Goal: Information Seeking & Learning: Learn about a topic

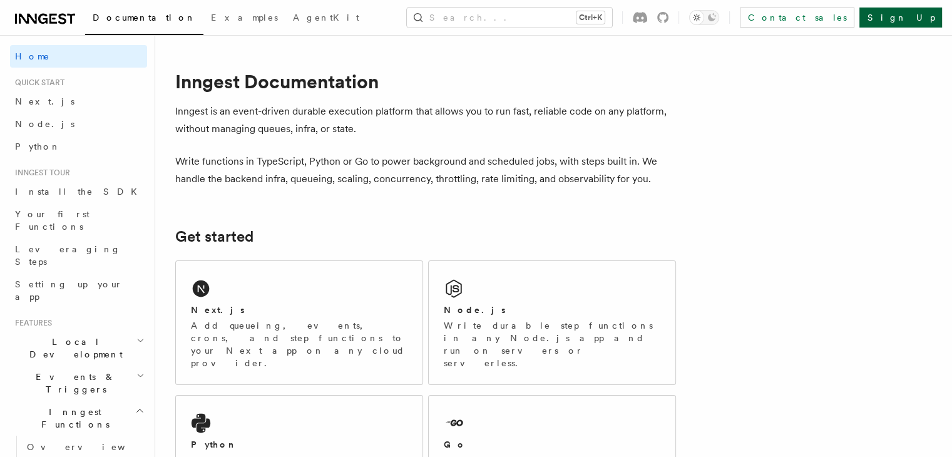
click at [925, 24] on link "Sign Up" at bounding box center [901, 18] width 83 height 20
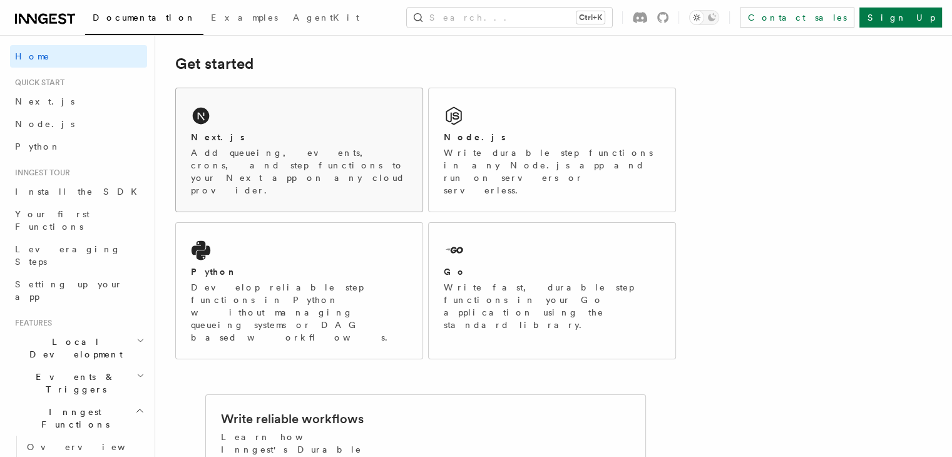
scroll to position [174, 0]
click at [87, 196] on link "Install the SDK" at bounding box center [78, 191] width 137 height 23
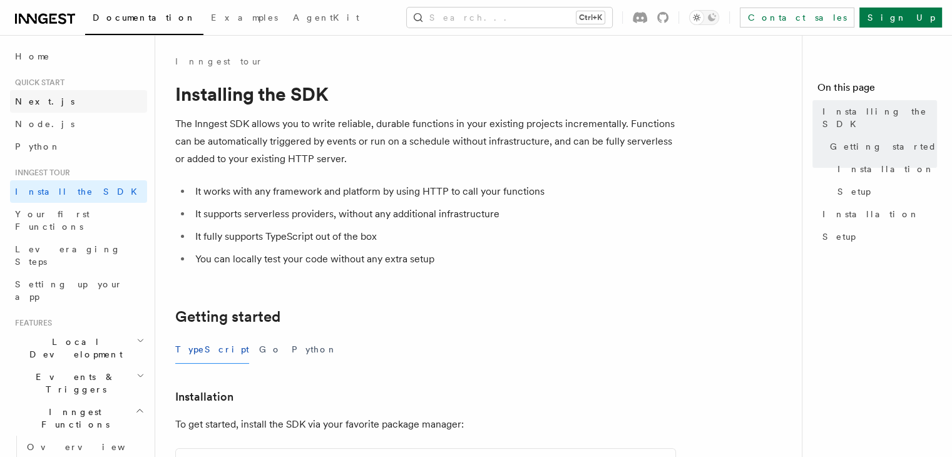
click at [36, 103] on span "Next.js" at bounding box center [44, 101] width 59 height 10
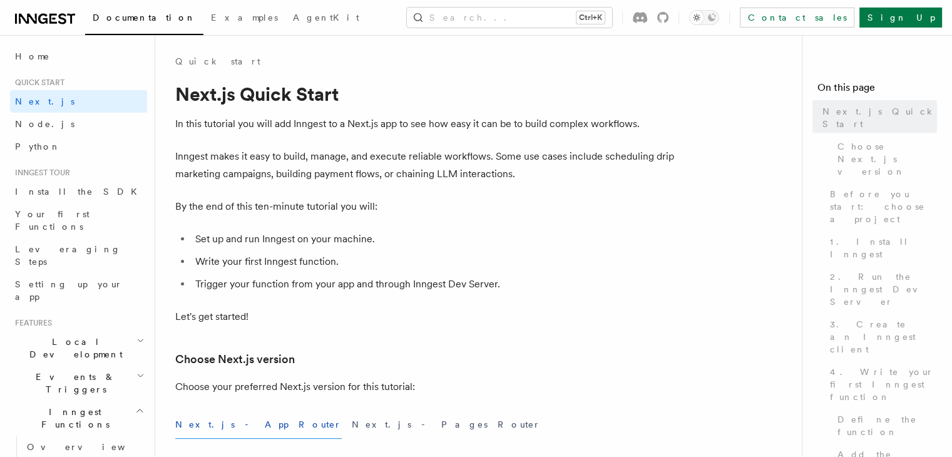
scroll to position [5, 0]
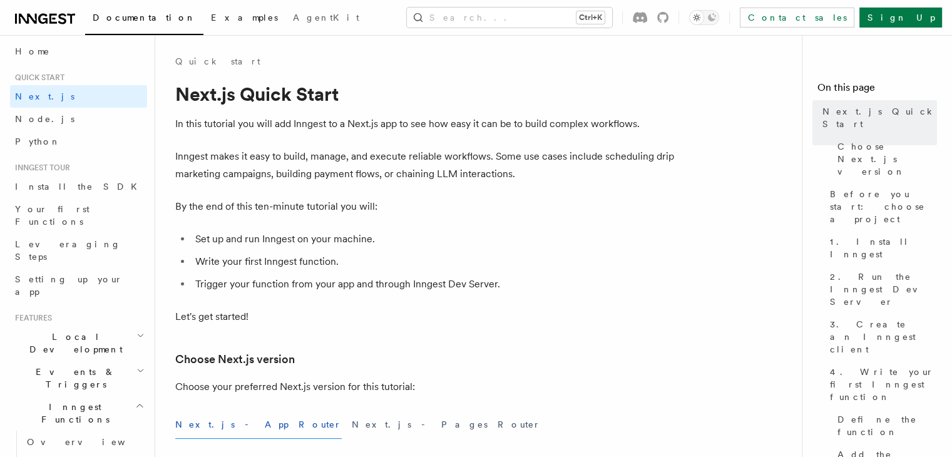
click at [211, 13] on span "Examples" at bounding box center [244, 18] width 67 height 10
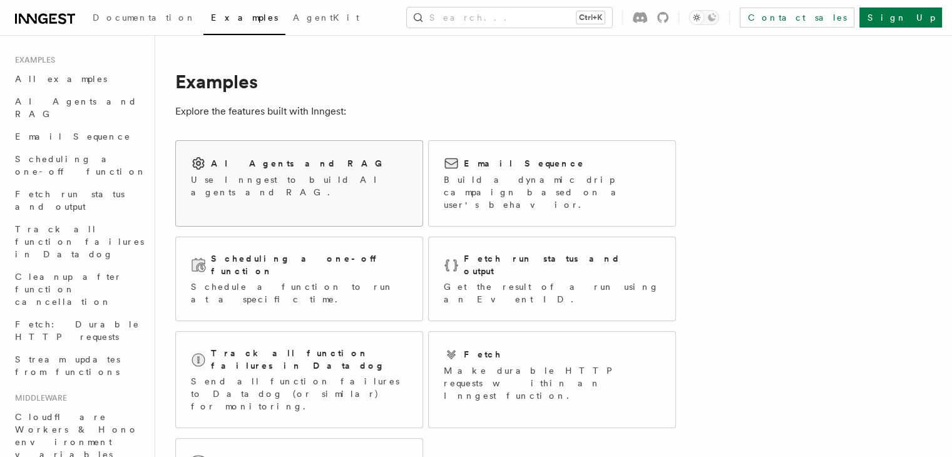
click at [274, 193] on div "AI Agents and RAG Use Inngest to build AI agents and RAG." at bounding box center [299, 177] width 247 height 73
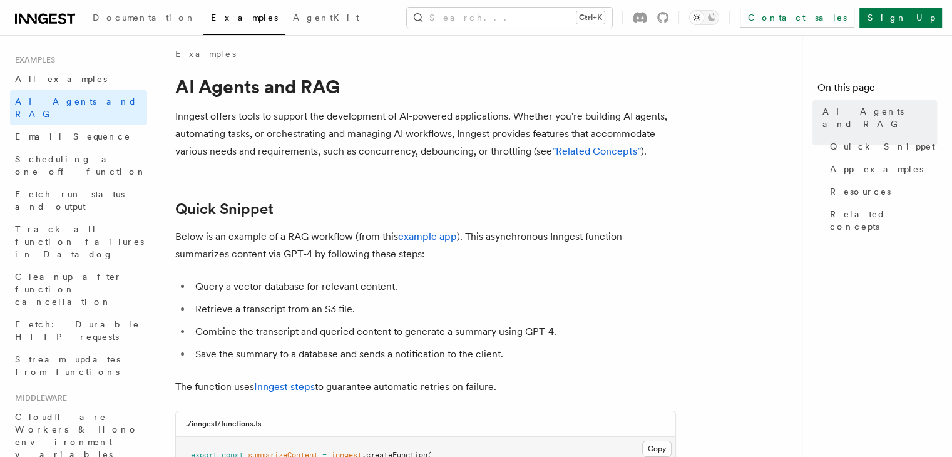
scroll to position [10, 0]
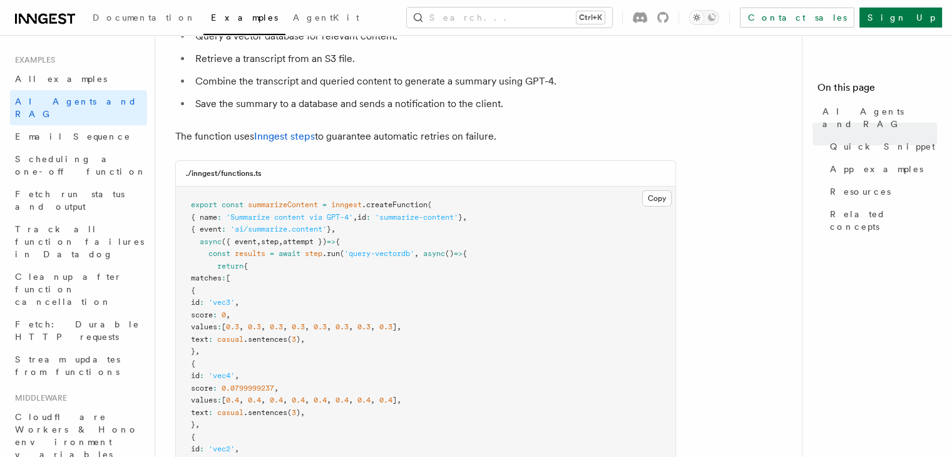
click at [311, 239] on span "attempt })" at bounding box center [305, 241] width 44 height 9
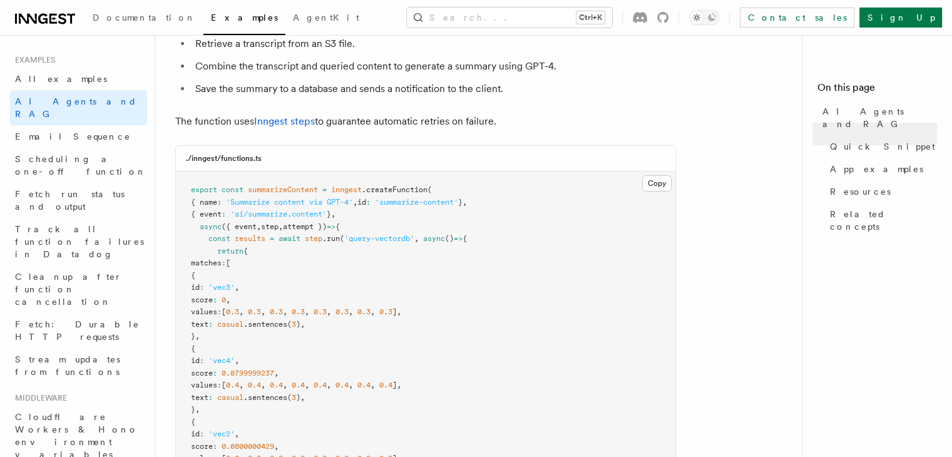
scroll to position [275, 0]
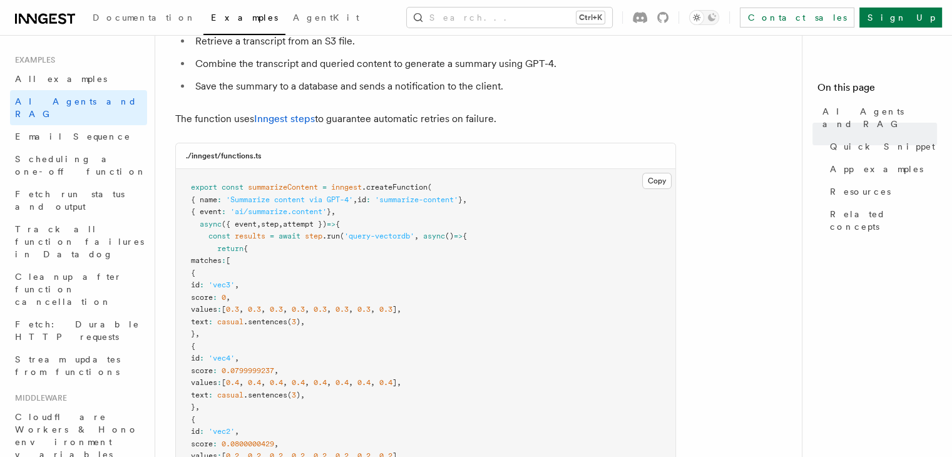
click at [287, 325] on span ".sentences" at bounding box center [266, 321] width 44 height 9
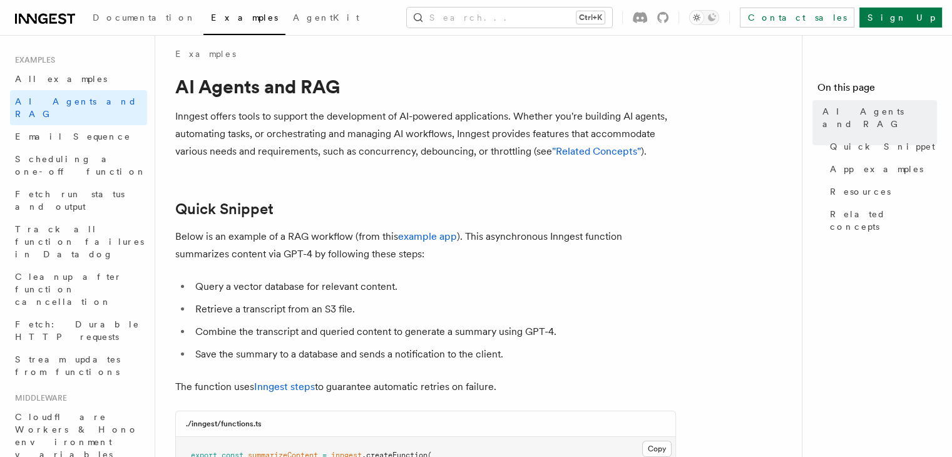
scroll to position [0, 0]
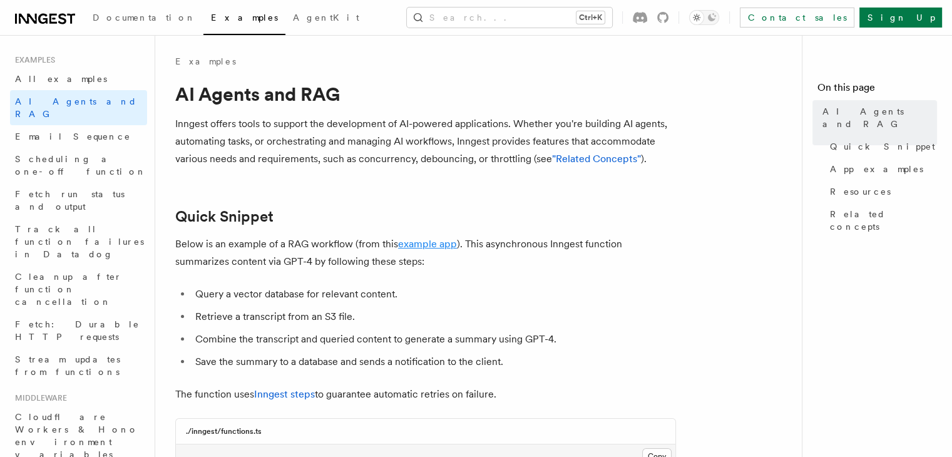
click at [441, 244] on link "example app" at bounding box center [427, 244] width 59 height 12
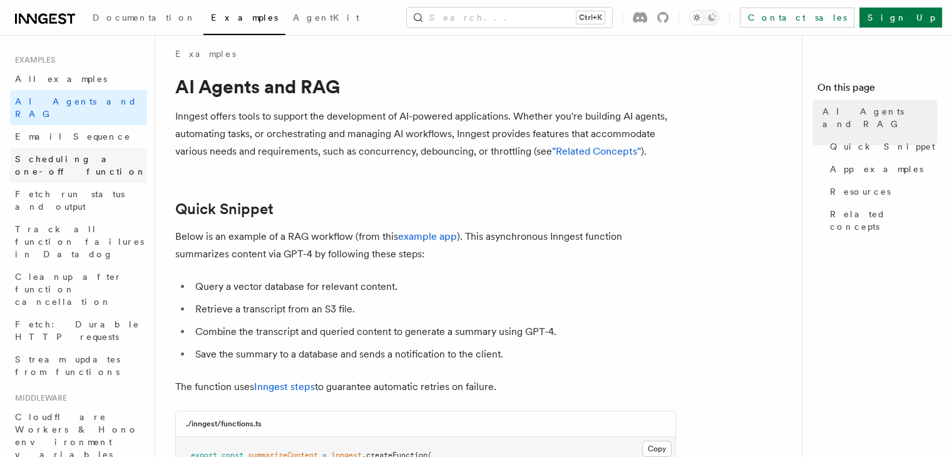
click at [140, 148] on link "Scheduling a one-off function" at bounding box center [78, 165] width 137 height 35
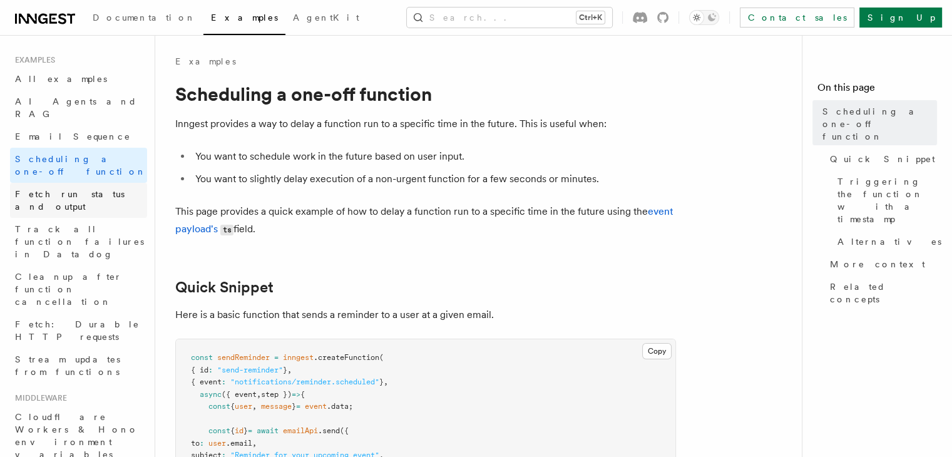
click at [108, 189] on span "Fetch run status and output" at bounding box center [70, 200] width 110 height 23
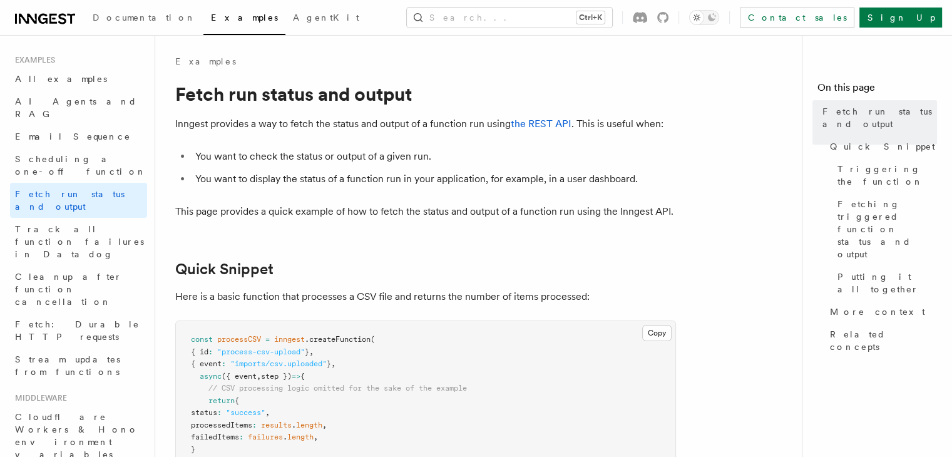
scroll to position [3, 0]
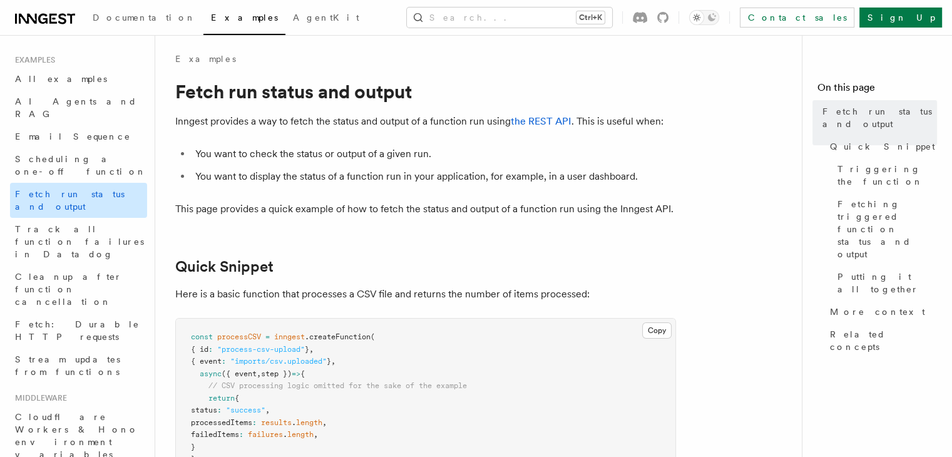
click at [100, 183] on link "Fetch run status and output" at bounding box center [78, 200] width 137 height 35
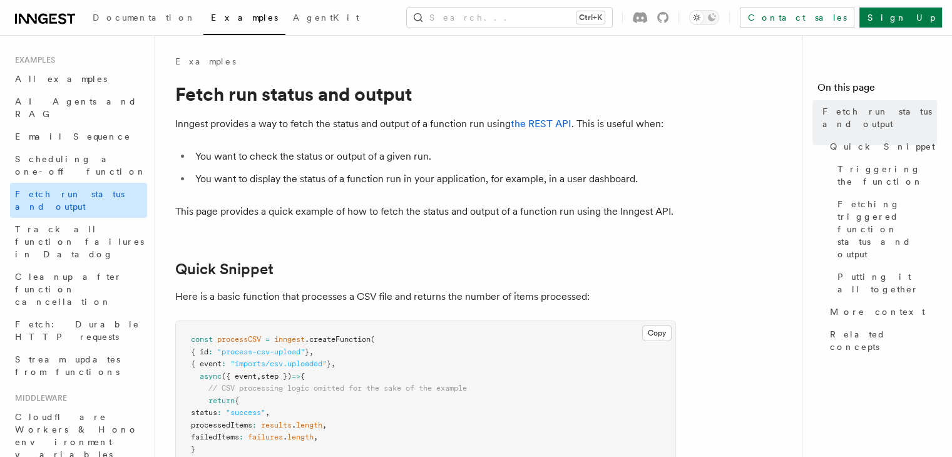
scroll to position [8, 0]
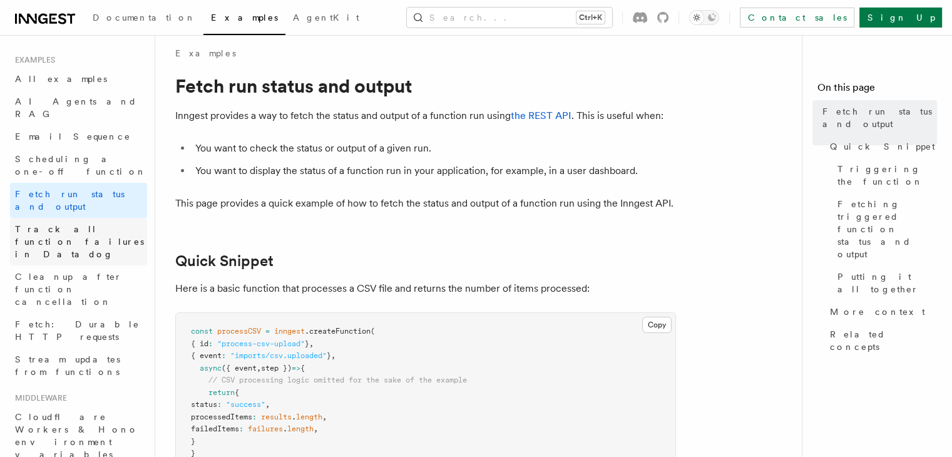
click at [86, 224] on span "Track all function failures in Datadog" at bounding box center [79, 241] width 129 height 35
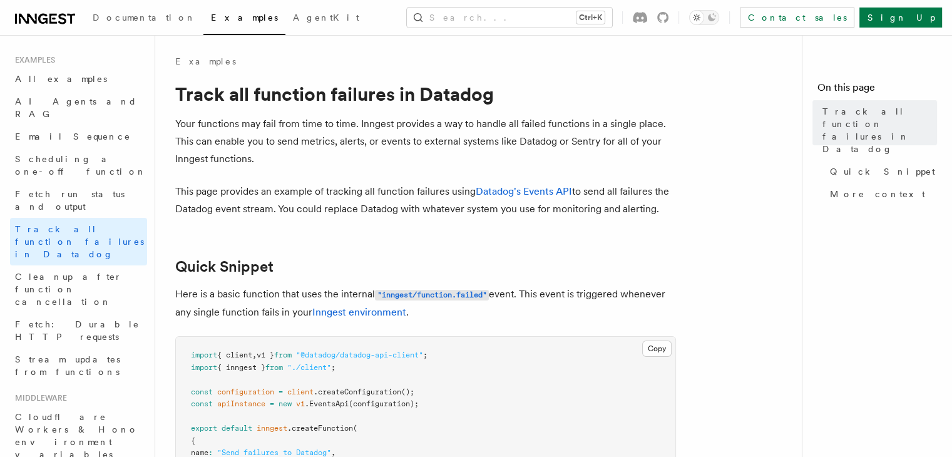
click at [80, 272] on span "Cleanup after function cancellation" at bounding box center [68, 289] width 107 height 35
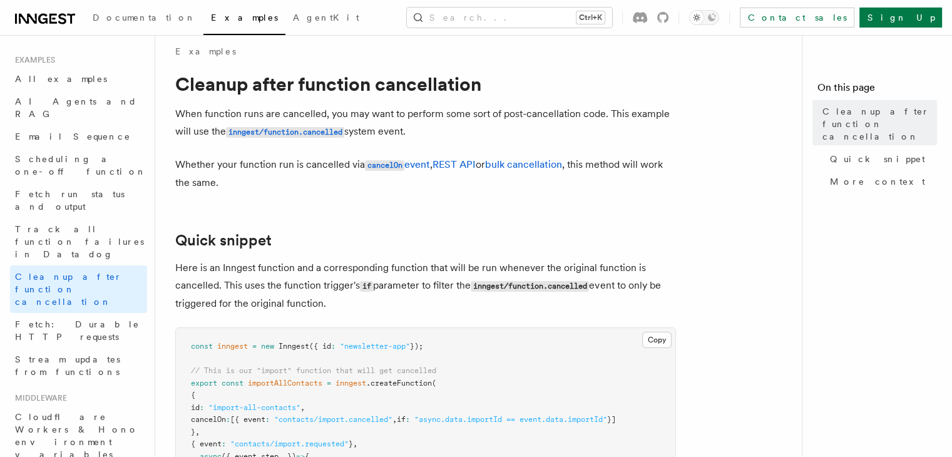
scroll to position [13, 0]
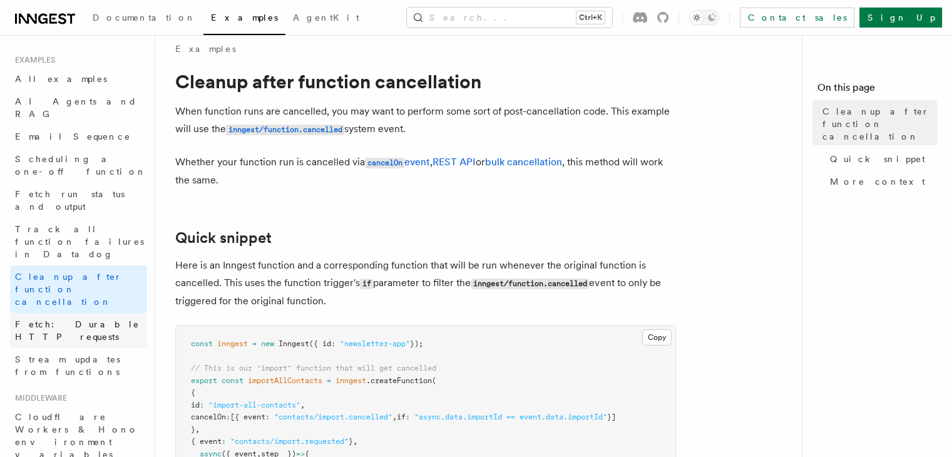
click at [108, 313] on link "Fetch: Durable HTTP requests" at bounding box center [78, 330] width 137 height 35
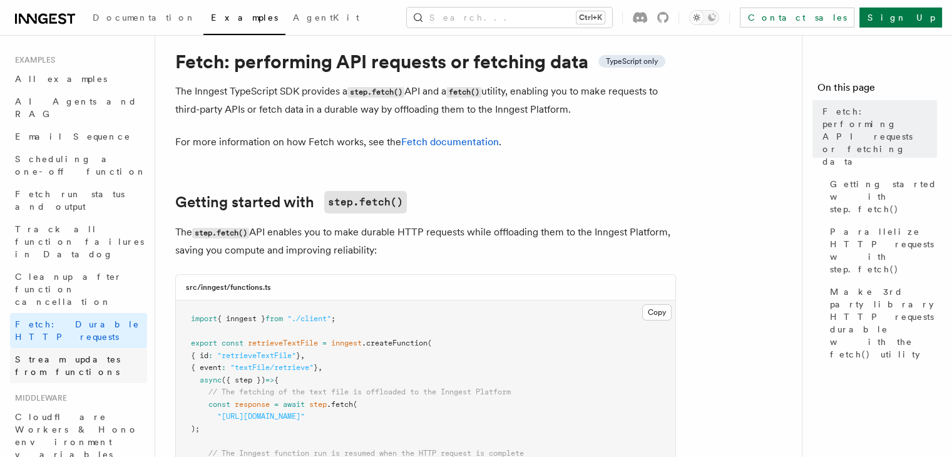
click at [106, 348] on link "Stream updates from functions" at bounding box center [78, 365] width 137 height 35
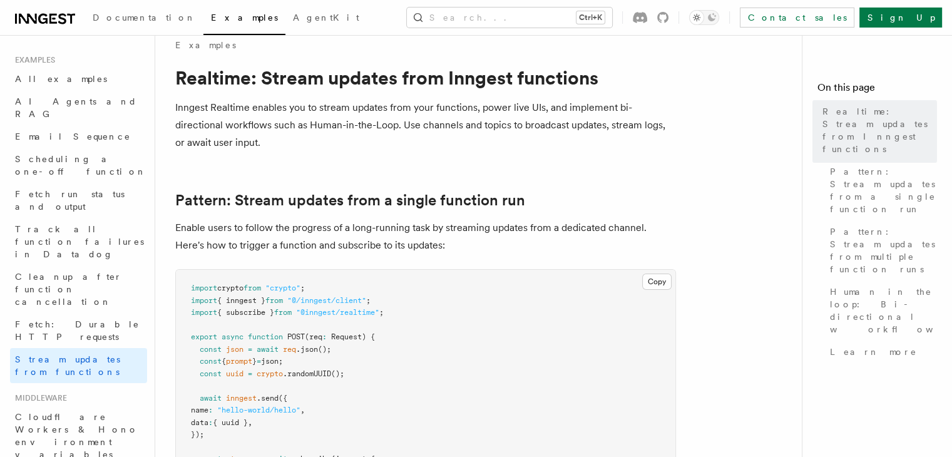
scroll to position [18, 0]
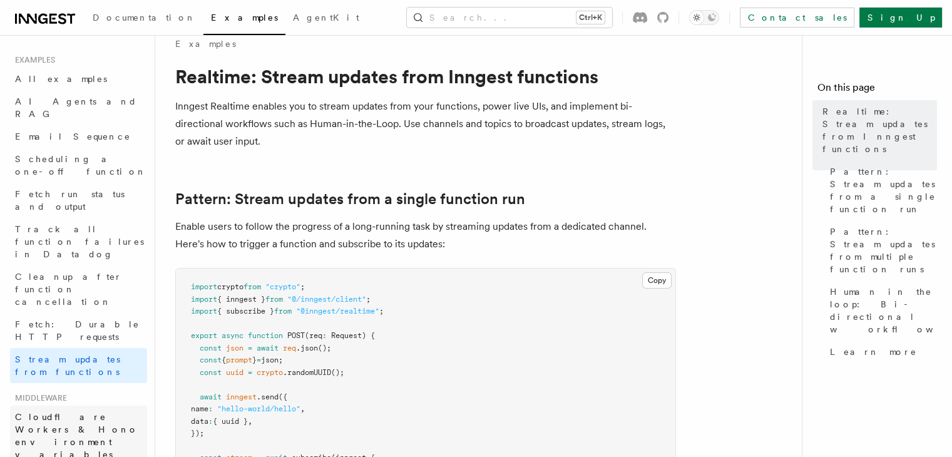
click at [88, 412] on span "Cloudflare Workers & Hono environment variables" at bounding box center [76, 436] width 123 height 48
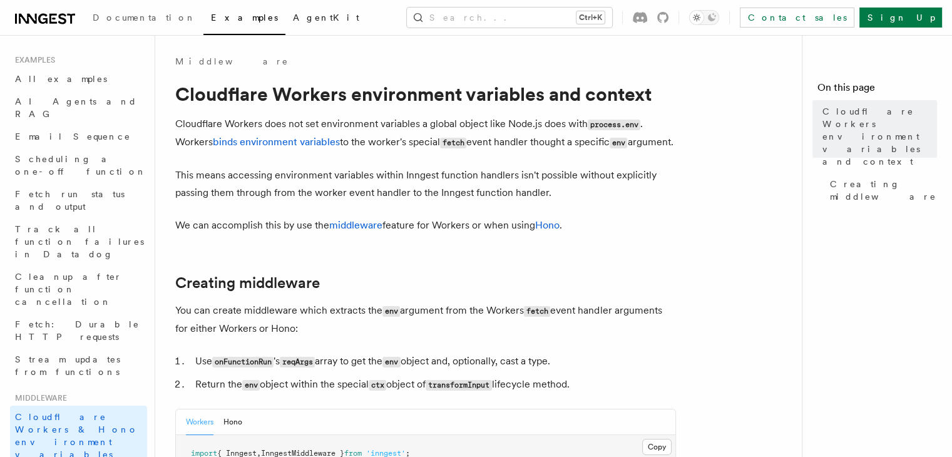
click at [285, 23] on link "AgentKit" at bounding box center [325, 19] width 81 height 30
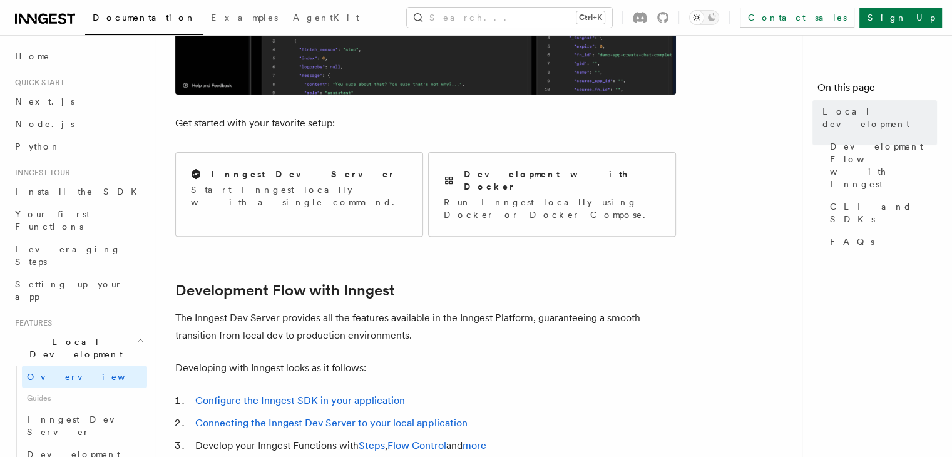
scroll to position [433, 0]
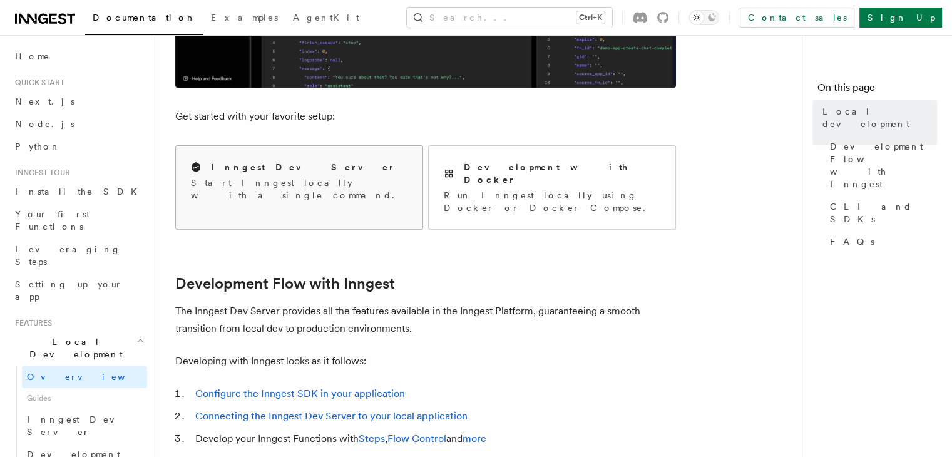
click at [334, 168] on div "Inngest Dev Server" at bounding box center [299, 167] width 217 height 13
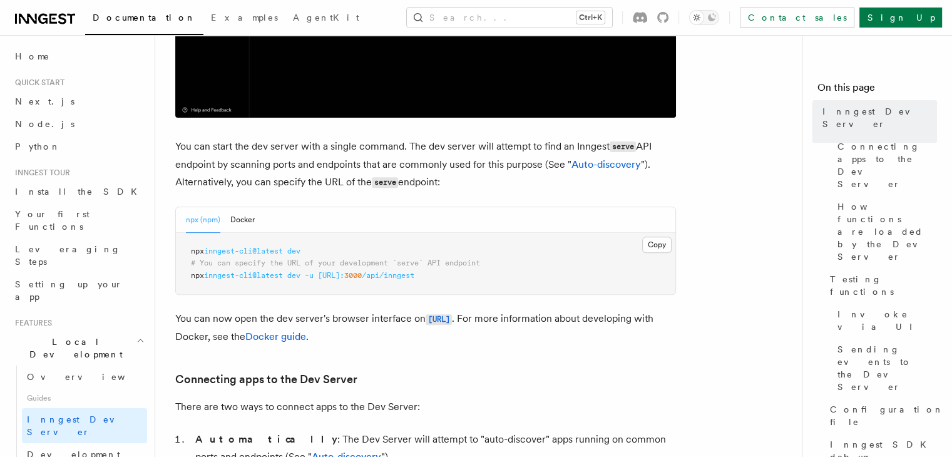
scroll to position [462, 0]
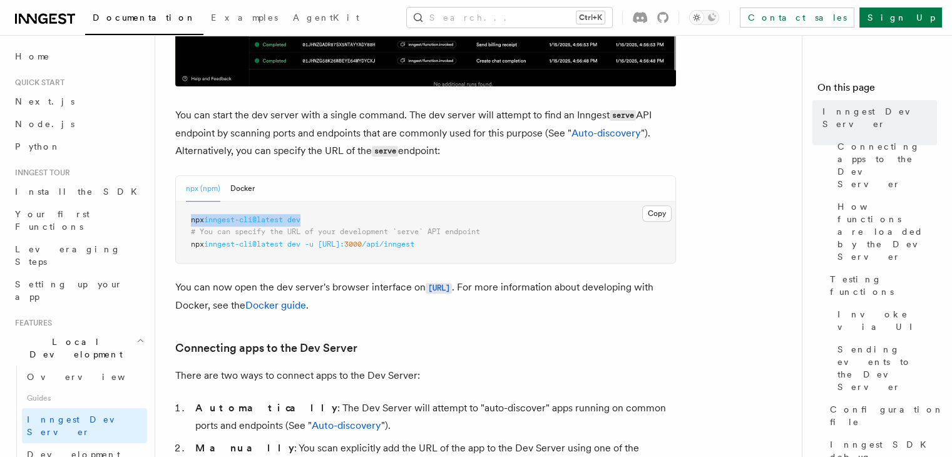
drag, startPoint x: 188, startPoint y: 218, endPoint x: 316, endPoint y: 219, distance: 127.1
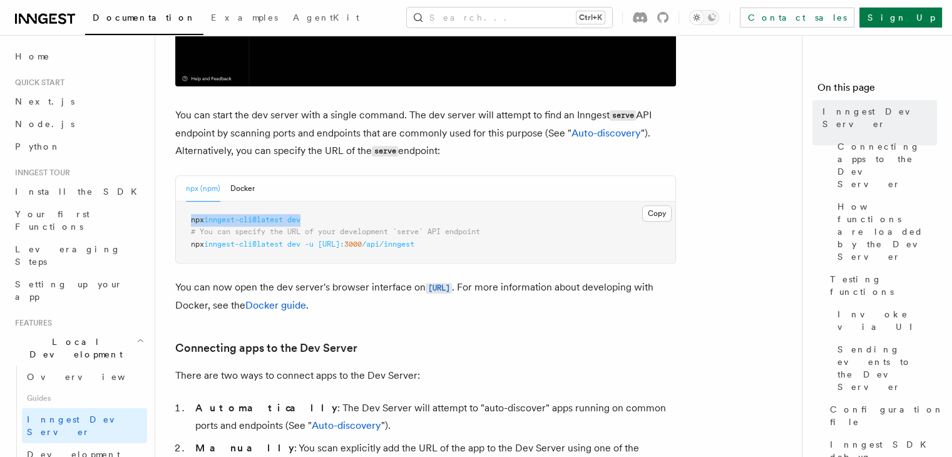
click at [316, 219] on pre "npx inngest-cli@latest dev # You can specify the URL of your development `serve…" at bounding box center [426, 233] width 500 height 62
copy span "npx inngest-cli@latest dev"
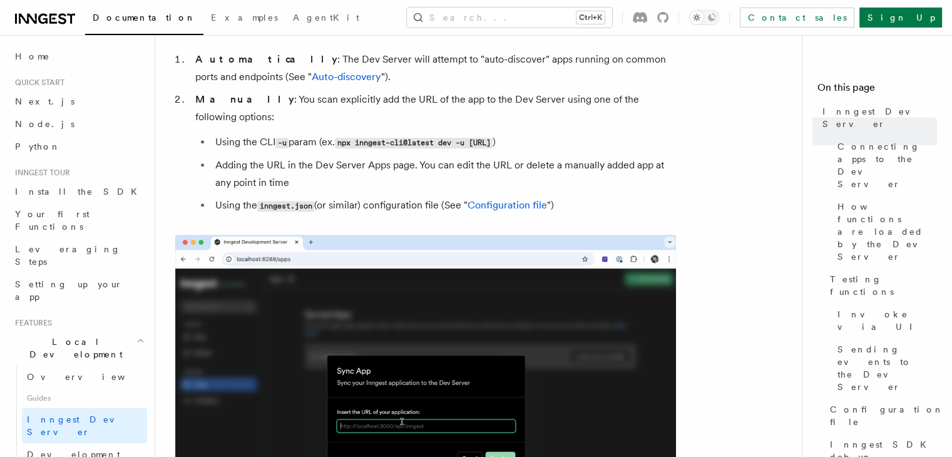
scroll to position [821, 0]
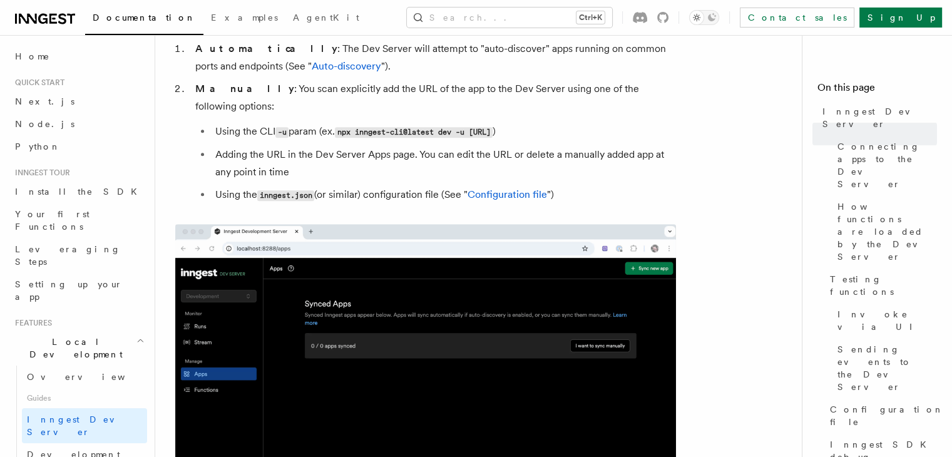
click at [401, 327] on img at bounding box center [425, 387] width 501 height 326
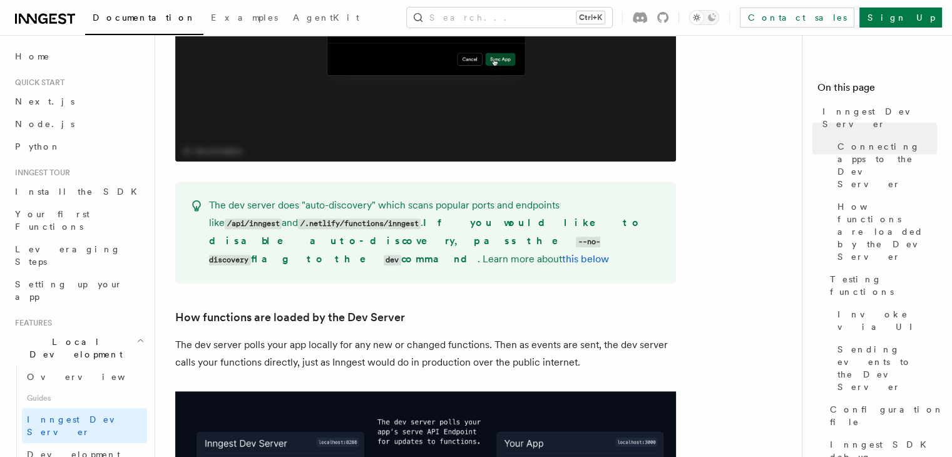
scroll to position [1219, 0]
